Goal: Task Accomplishment & Management: Use online tool/utility

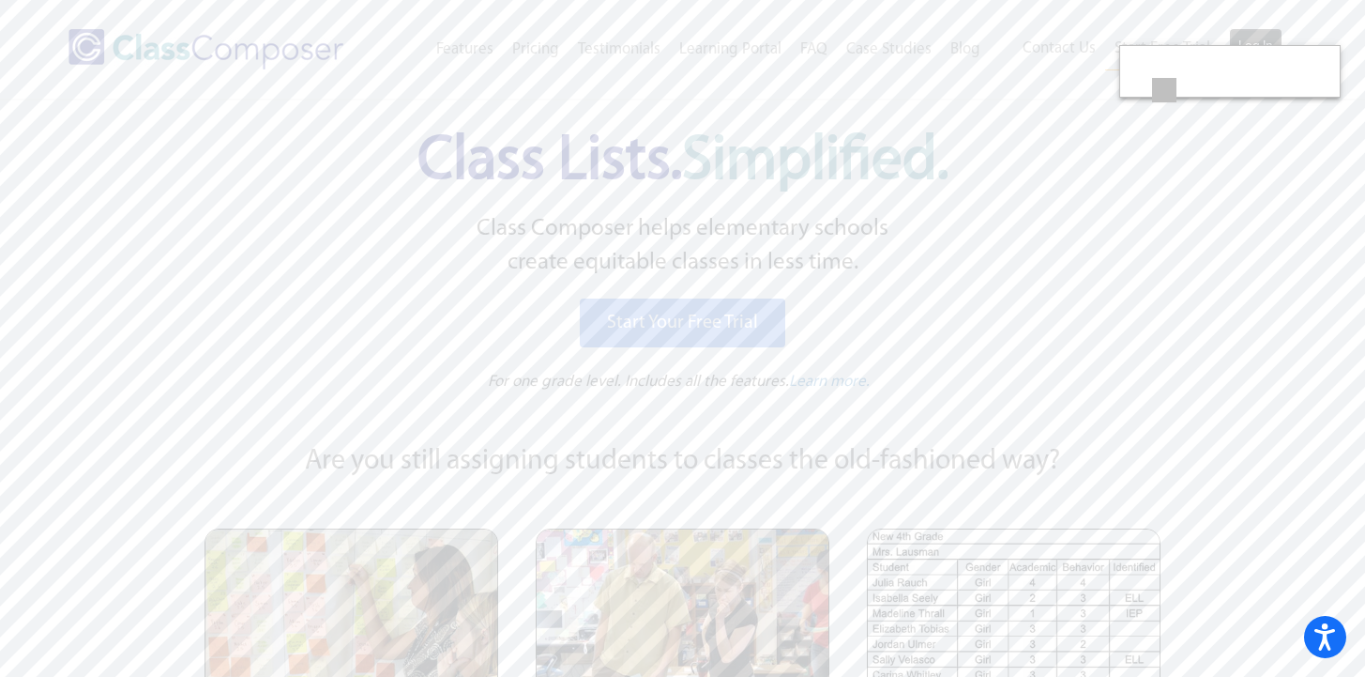
click at [1253, 34] on link "Log In" at bounding box center [1255, 47] width 53 height 38
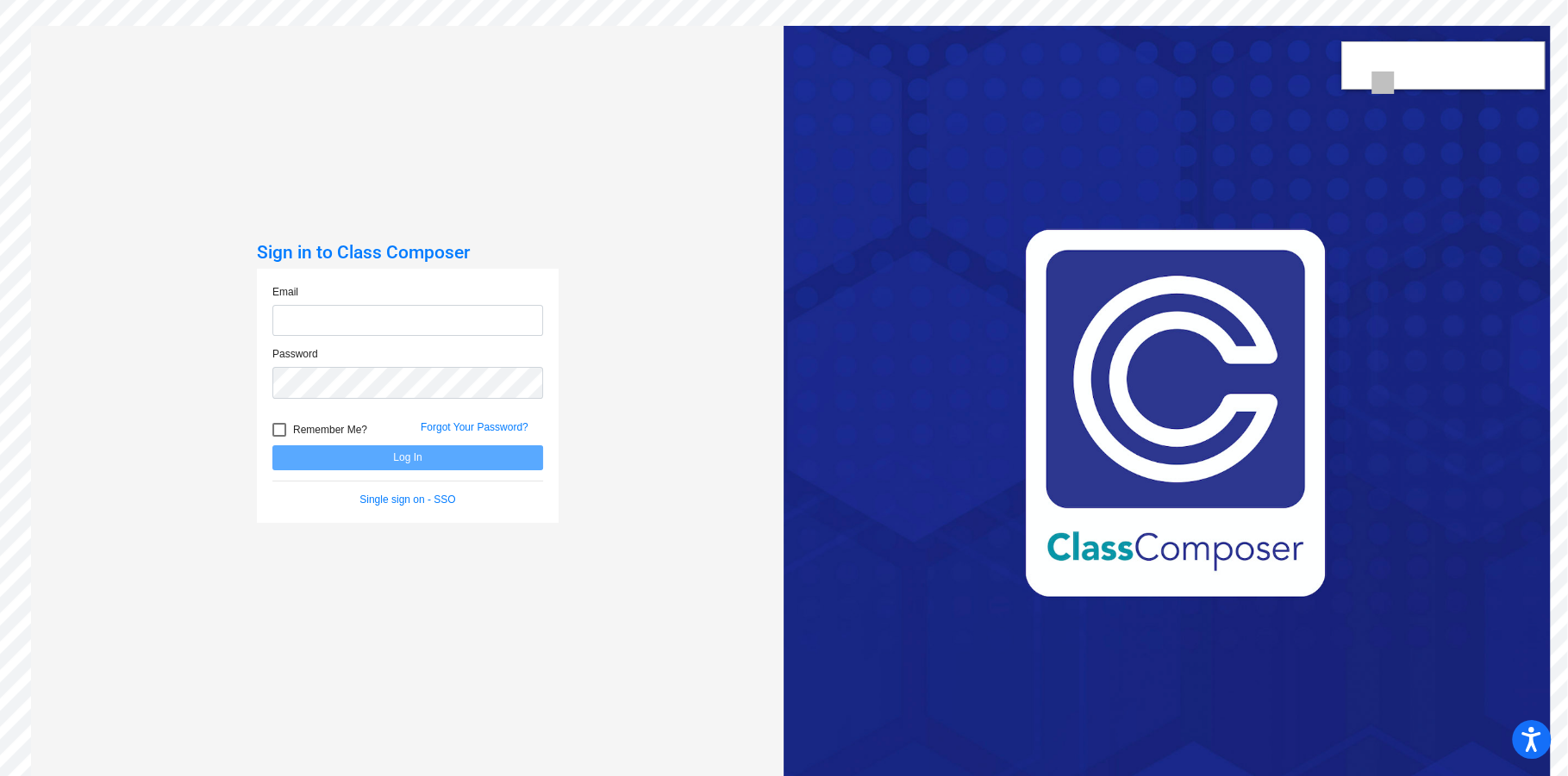
type input "wbrandt@hershey.k12.pa.us"
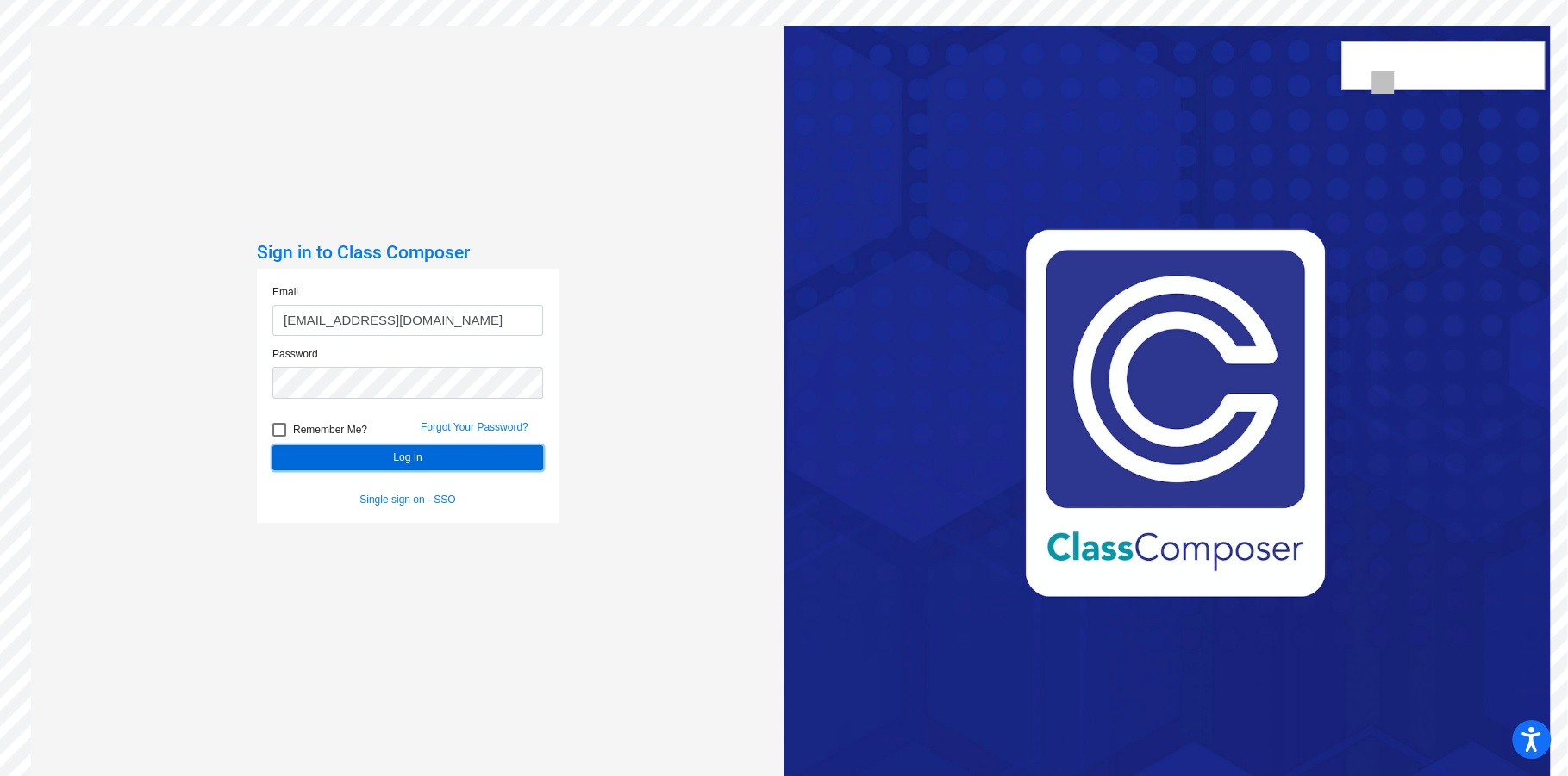
click at [459, 454] on button "Log In" at bounding box center [408, 457] width 271 height 25
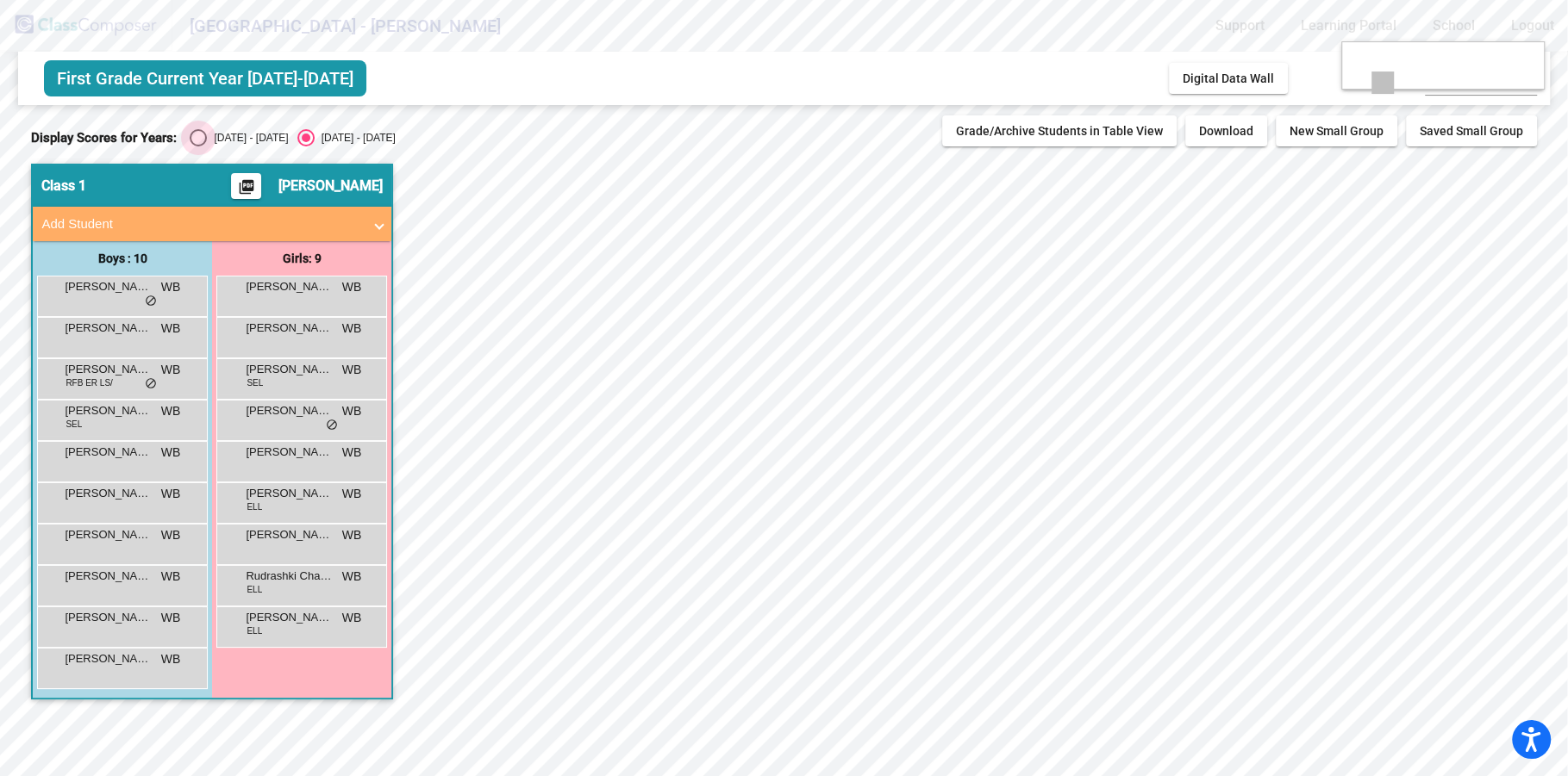
click at [198, 140] on div "Select an option" at bounding box center [197, 138] width 17 height 17
click at [198, 147] on input "2024 - 2025" at bounding box center [197, 147] width 1 height 1
radio input "true"
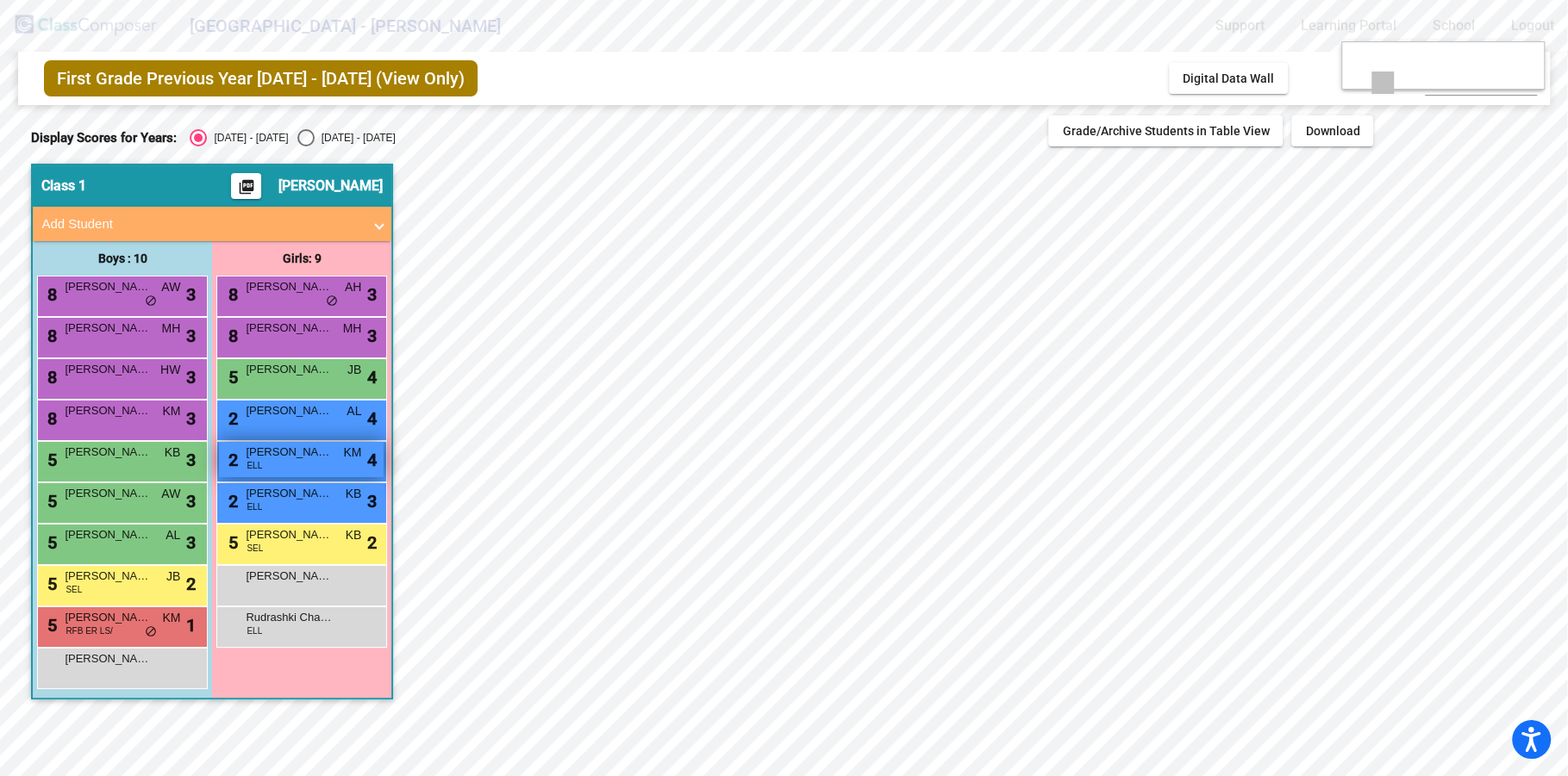
click at [314, 460] on div "2 Vaidika Bollu ELL KM lock do_not_disturb_alt 4" at bounding box center [300, 459] width 164 height 35
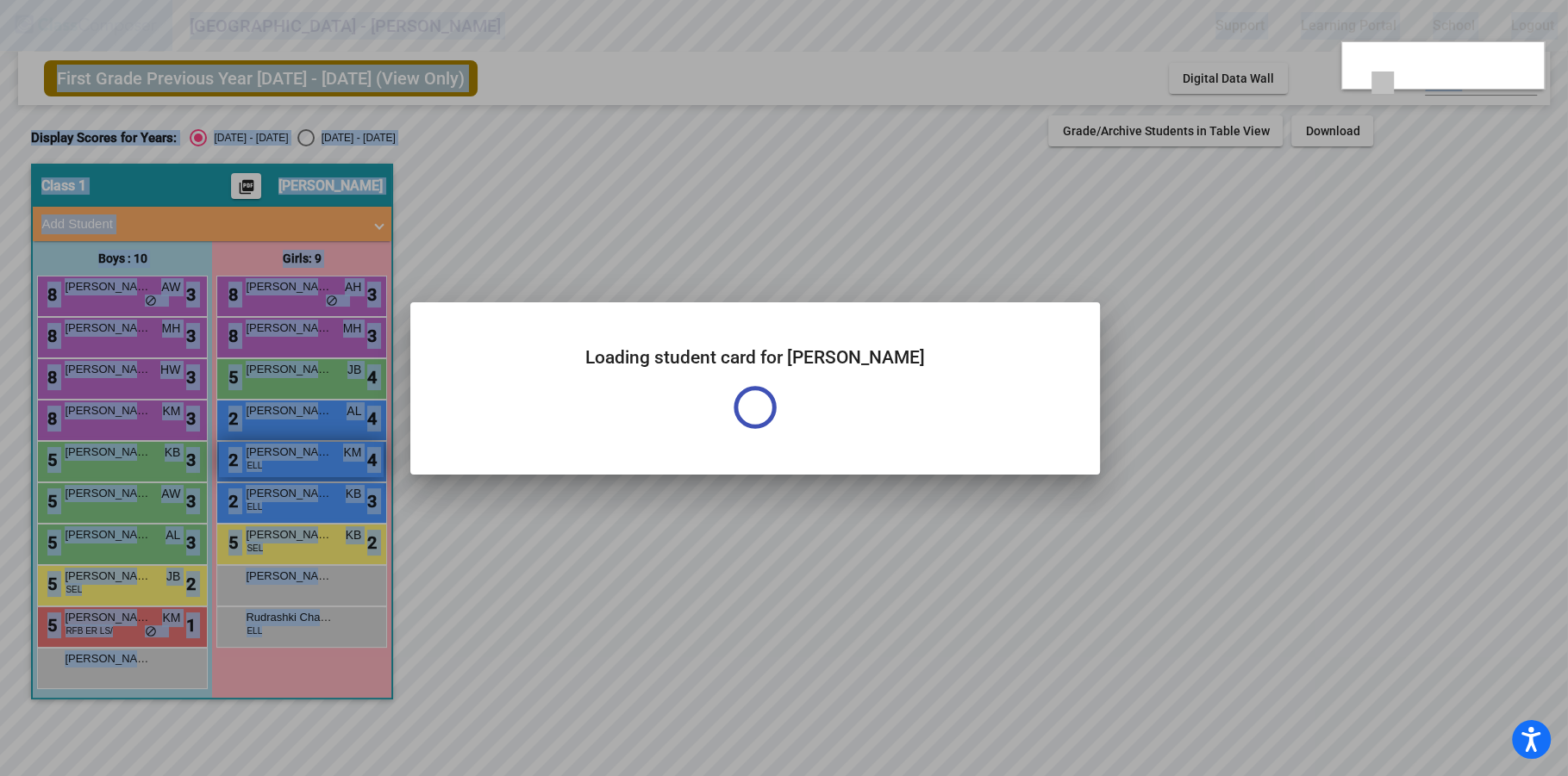
click at [314, 460] on div at bounding box center [784, 388] width 1568 height 776
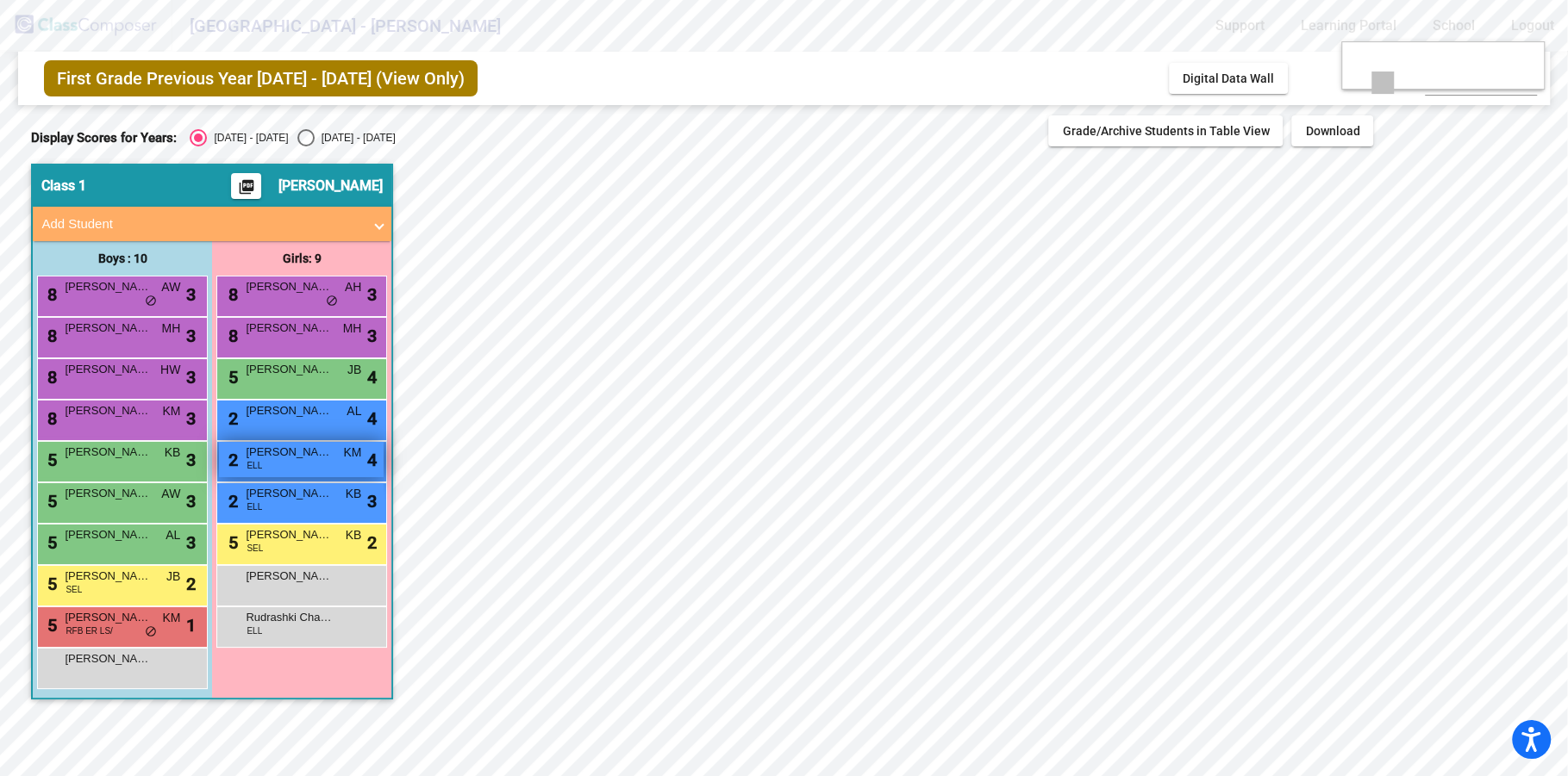
click at [314, 460] on div "2 Vaidika Bollu ELL KM lock do_not_disturb_alt 4" at bounding box center [300, 459] width 164 height 35
